Goal: Task Accomplishment & Management: Manage account settings

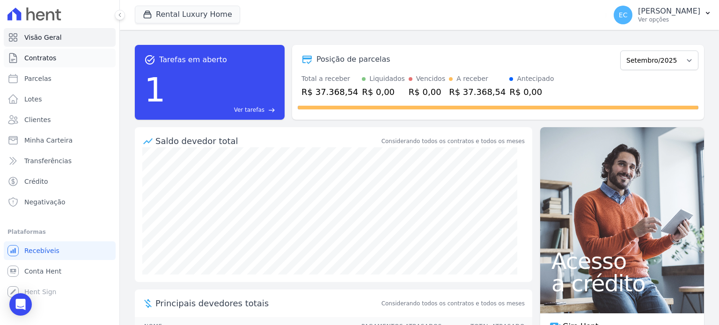
click at [58, 60] on link "Contratos" at bounding box center [60, 58] width 112 height 19
click at [60, 80] on link "Parcelas" at bounding box center [60, 78] width 112 height 19
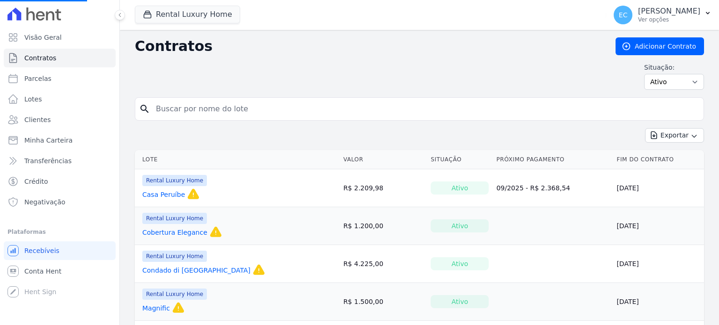
select select
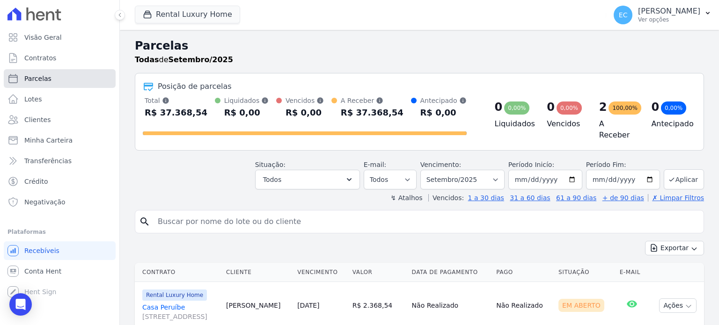
click at [71, 80] on link "Parcelas" at bounding box center [60, 78] width 112 height 19
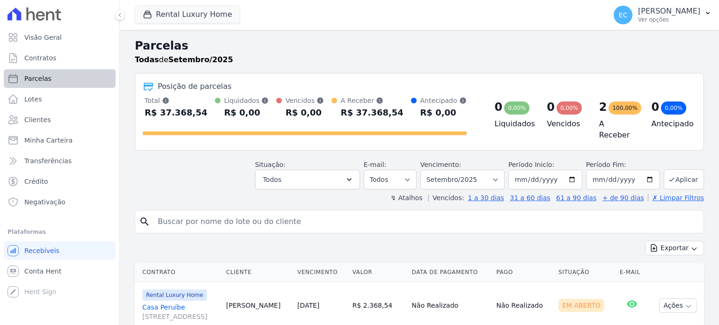
select select
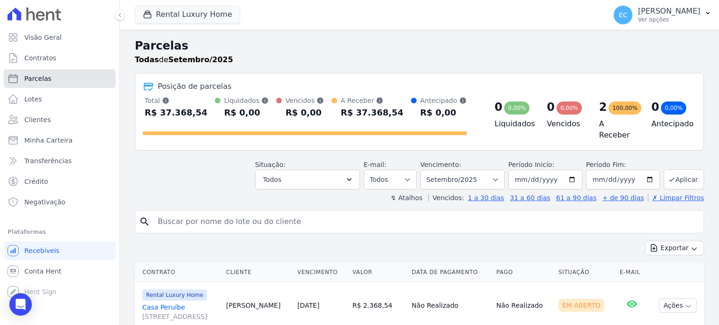
click at [77, 71] on link "Parcelas" at bounding box center [60, 78] width 112 height 19
select select
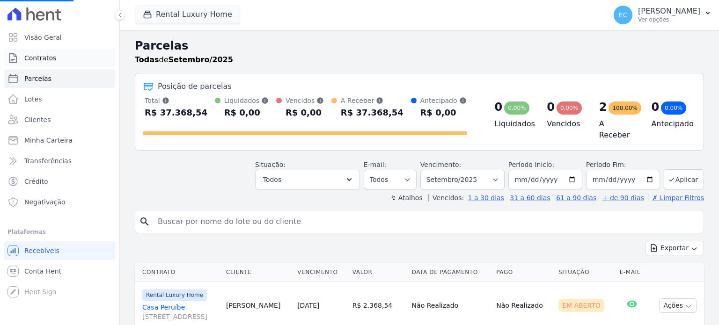
select select
click at [51, 57] on span "Contratos" at bounding box center [40, 57] width 32 height 9
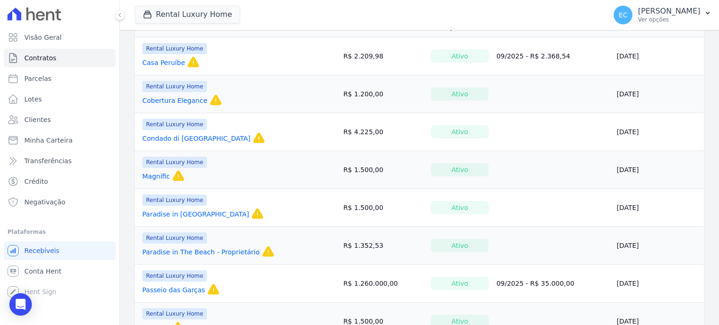
scroll to position [118, 0]
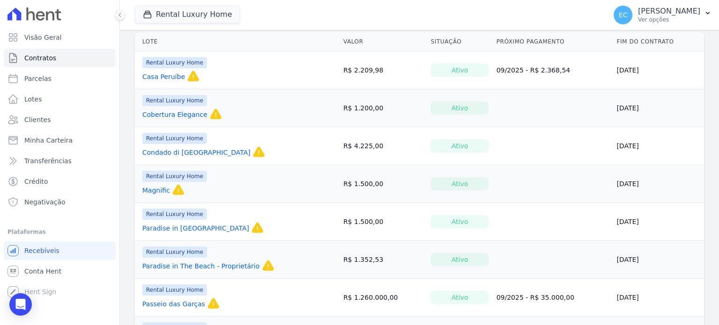
click at [161, 190] on link "Magnific" at bounding box center [156, 190] width 28 height 9
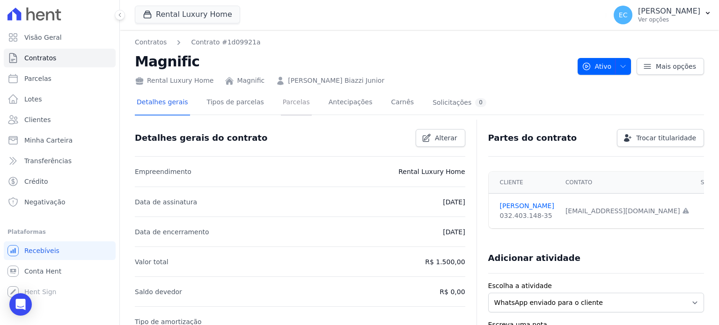
click at [283, 105] on link "Parcelas" at bounding box center [296, 103] width 31 height 25
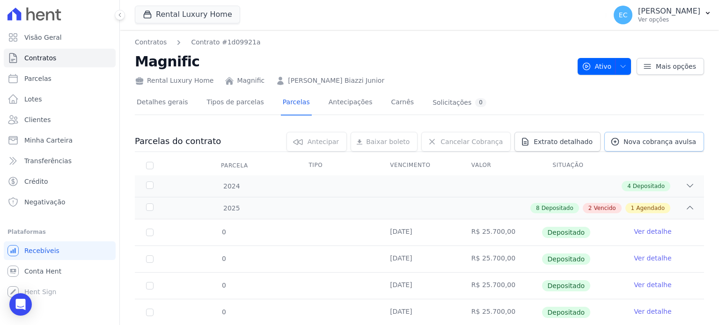
click at [644, 140] on span "Nova cobrança avulsa" at bounding box center [659, 141] width 73 height 9
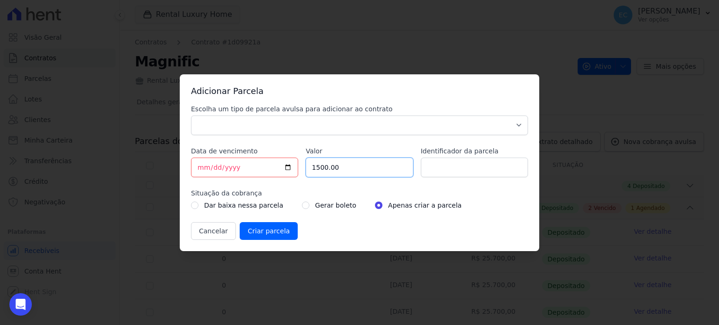
drag, startPoint x: 352, startPoint y: 164, endPoint x: 234, endPoint y: 149, distance: 119.3
click at [234, 149] on div "Escolha um tipo de parcela avulsa para adicionar ao contrato Parcela Normal Sin…" at bounding box center [359, 172] width 337 height 136
type input "25700"
click at [309, 131] on select "Parcela Normal Sinal Caução Intercalada Chaves Pré Chaves Pós Chaves Taxas Quit…" at bounding box center [359, 126] width 337 height 20
select select "standard"
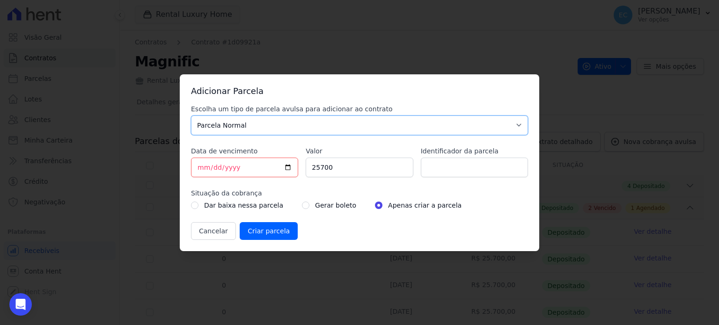
click at [191, 116] on select "Parcela Normal Sinal Caução Intercalada Chaves Pré Chaves Pós Chaves Taxas Quit…" at bounding box center [359, 126] width 337 height 20
click at [444, 173] on input "Identificador da parcela" at bounding box center [474, 168] width 107 height 20
type input "Setembro"
click at [284, 161] on input "[DATE]" at bounding box center [244, 168] width 107 height 20
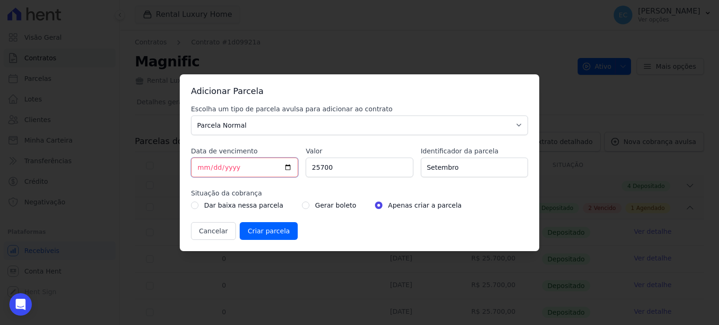
click at [285, 166] on input "[DATE]" at bounding box center [244, 168] width 107 height 20
type input "[DATE]"
click at [287, 166] on input "[DATE]" at bounding box center [244, 168] width 107 height 20
click at [344, 167] on input "25700" at bounding box center [358, 168] width 107 height 20
type input "25700"
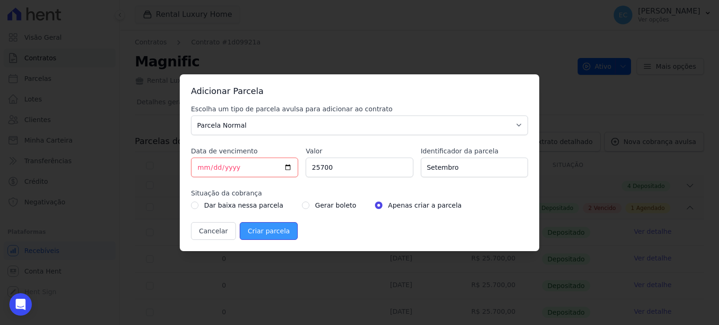
click at [276, 230] on input "Criar parcela" at bounding box center [269, 231] width 58 height 18
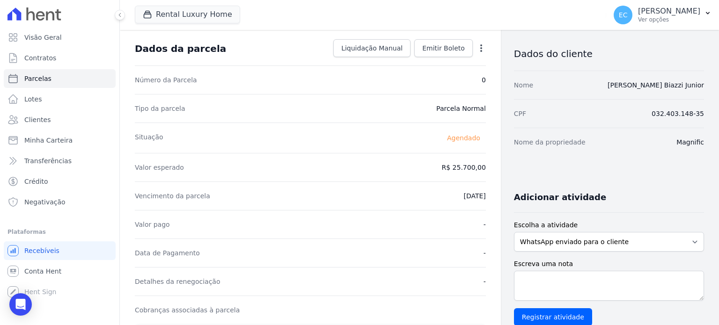
scroll to position [94, 0]
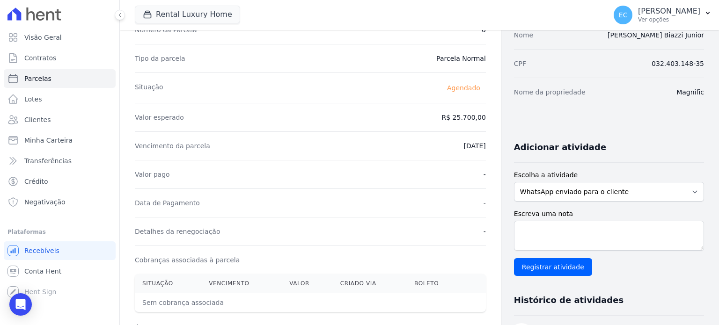
drag, startPoint x: 391, startPoint y: 95, endPoint x: 477, endPoint y: 114, distance: 88.8
click at [391, 95] on div "Situação [GEOGRAPHIC_DATA]" at bounding box center [310, 88] width 351 height 30
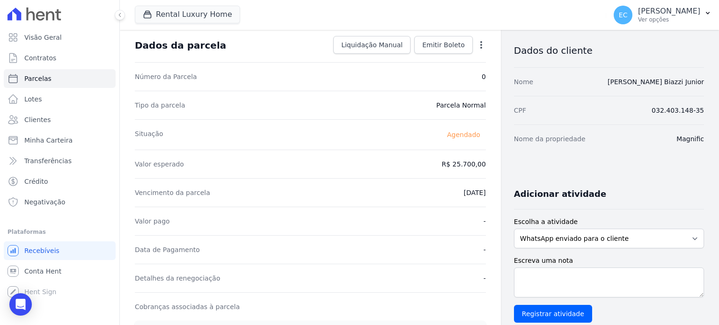
scroll to position [0, 0]
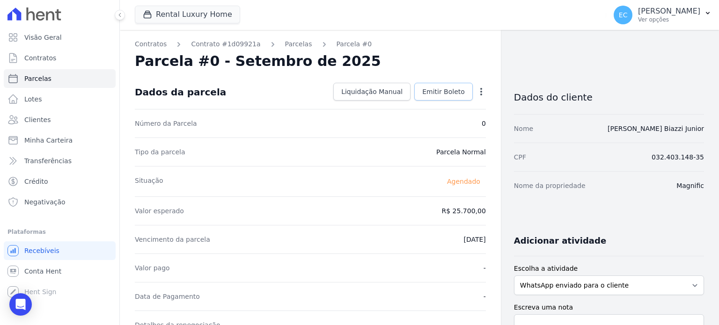
click at [453, 93] on span "Emitir Boleto" at bounding box center [443, 91] width 43 height 9
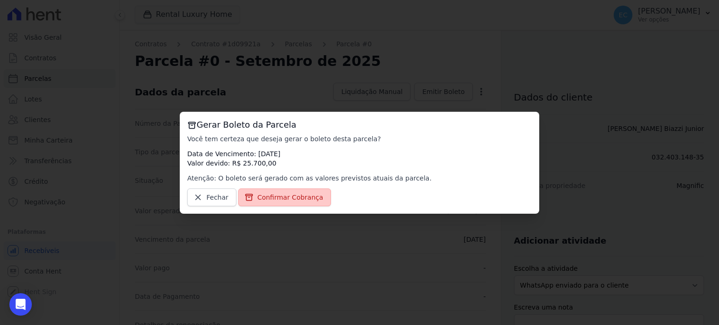
click at [301, 193] on span "Confirmar Cobrança" at bounding box center [290, 197] width 66 height 9
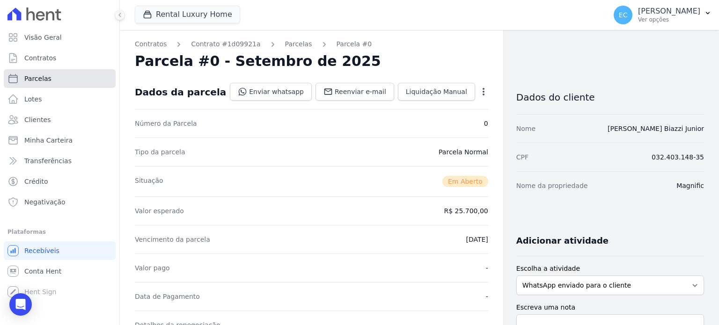
click at [83, 79] on link "Parcelas" at bounding box center [60, 78] width 112 height 19
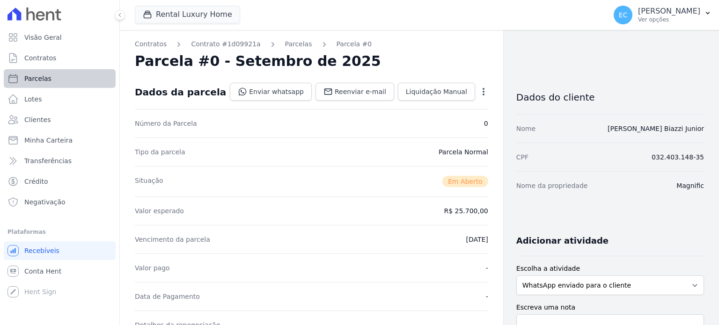
select select
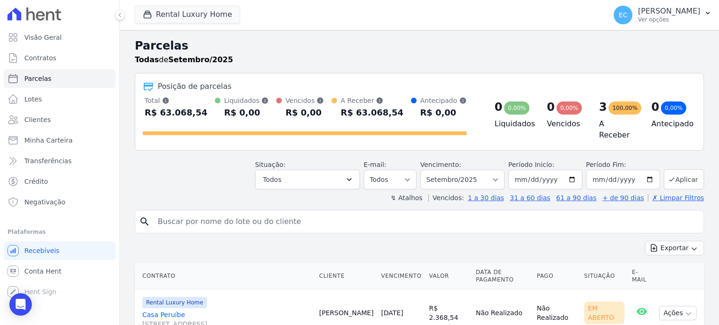
drag, startPoint x: 355, startPoint y: 235, endPoint x: 352, endPoint y: 242, distance: 7.7
